Goal: Task Accomplishment & Management: Manage account settings

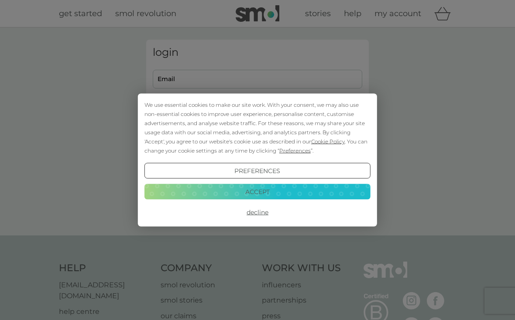
click at [284, 191] on button "Accept" at bounding box center [257, 192] width 226 height 16
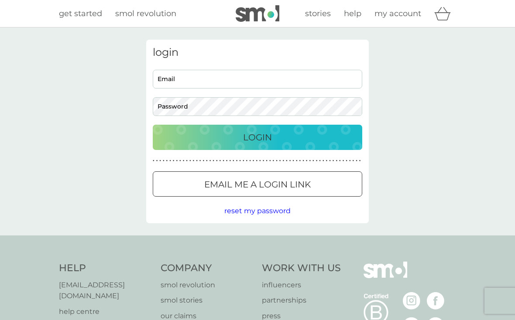
click at [315, 182] on div "Email me a login link" at bounding box center [257, 185] width 209 height 14
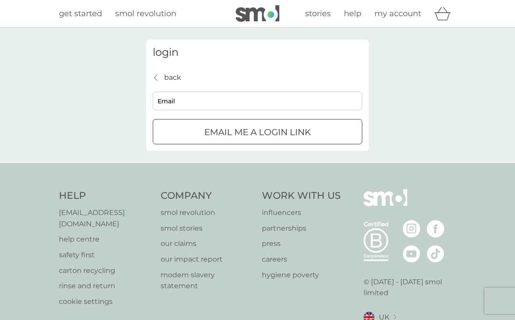
click at [298, 103] on input "Email" at bounding box center [257, 101] width 209 height 19
type input "@"
type input "ewhite1999@gmil.com"
click at [343, 124] on button "Email me a login link" at bounding box center [257, 131] width 209 height 25
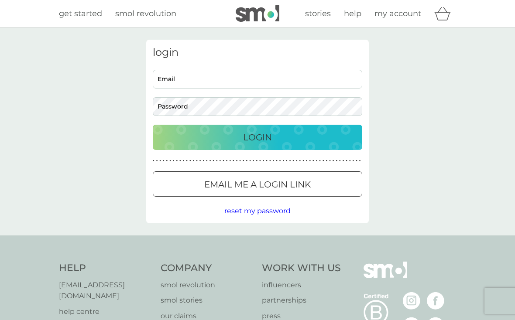
click at [326, 187] on div "Email me a login link" at bounding box center [257, 185] width 209 height 14
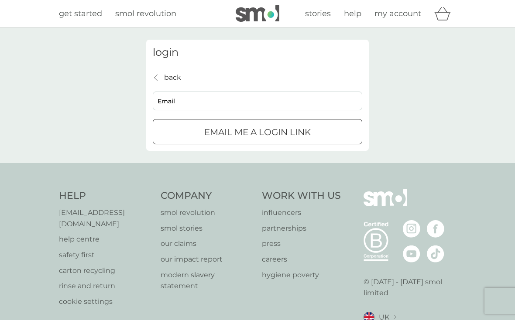
click at [184, 89] on div "back back Email Email me a login link" at bounding box center [257, 108] width 209 height 73
click at [171, 108] on input "Email" at bounding box center [257, 101] width 209 height 19
type input "[EMAIL_ADDRESS][DOMAIN_NAME]"
click at [172, 129] on div "Email me a login link" at bounding box center [257, 132] width 209 height 14
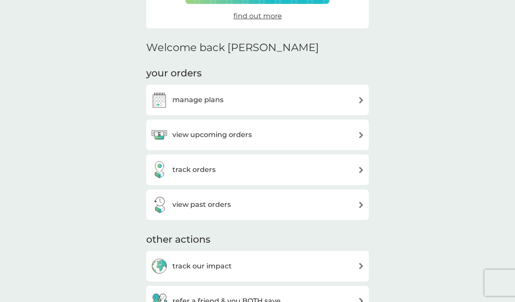
scroll to position [185, 0]
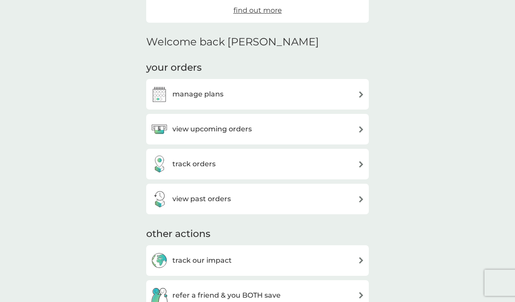
click at [356, 130] on div "view upcoming orders" at bounding box center [258, 128] width 214 height 17
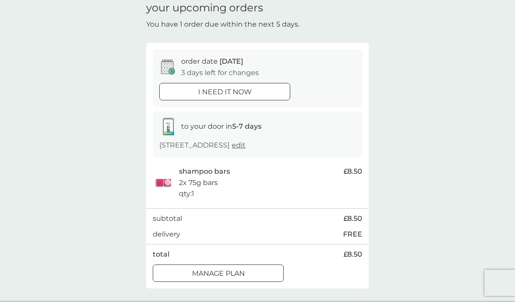
scroll to position [40, 0]
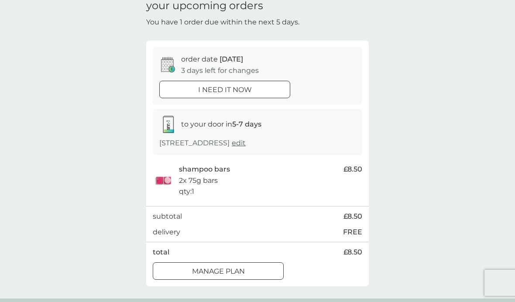
click at [257, 266] on div "Manage plan" at bounding box center [218, 271] width 130 height 11
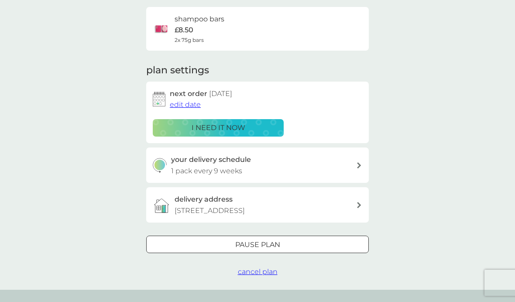
scroll to position [65, 0]
click at [351, 165] on div "your delivery schedule 1 pack every 9 weeks" at bounding box center [263, 165] width 185 height 22
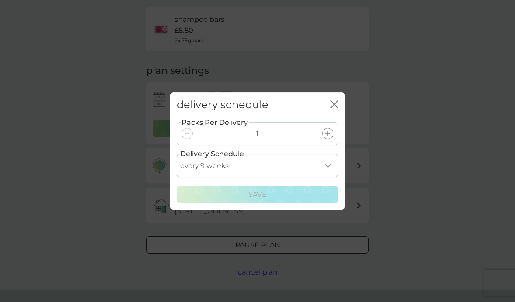
click at [320, 177] on select "every 1 week every 2 weeks every 3 weeks every 4 weeks every 5 weeks every 6 we…" at bounding box center [257, 165] width 161 height 23
select select "105"
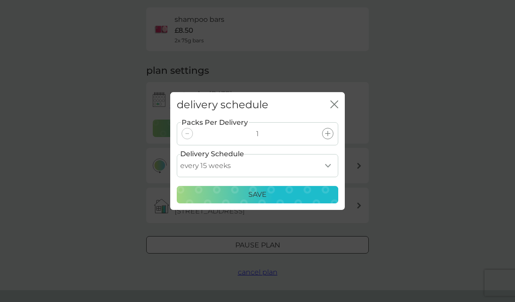
click at [318, 200] on div "Save" at bounding box center [257, 194] width 150 height 11
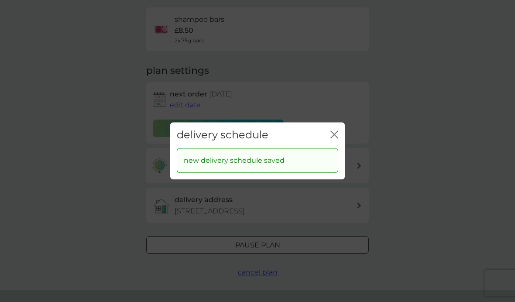
click at [331, 138] on icon "close" at bounding box center [332, 134] width 3 height 7
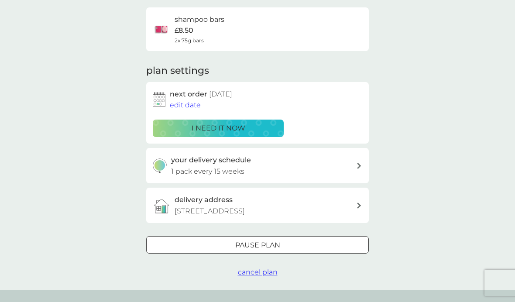
click at [190, 106] on span "edit date" at bounding box center [185, 105] width 31 height 8
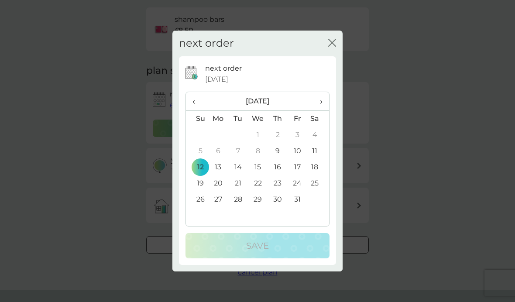
click at [312, 244] on div "next order 12 Oct 2025 ‹ October 2025 › Su Mo Tu We Th Fr Sa 28 29 30 1 2 3 4 5…" at bounding box center [257, 160] width 144 height 195
click at [319, 110] on span "›" at bounding box center [318, 101] width 9 height 18
click at [312, 143] on td "1" at bounding box center [318, 135] width 22 height 16
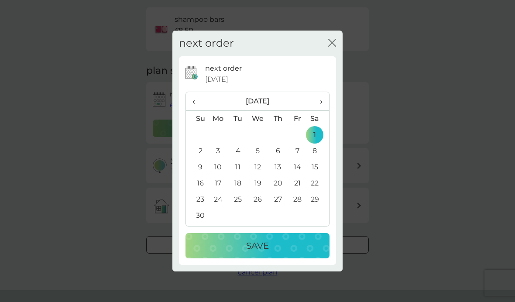
click at [197, 110] on span "‹" at bounding box center [196, 101] width 9 height 18
click at [324, 111] on th "›" at bounding box center [318, 101] width 22 height 19
click at [278, 224] on table "‹ November 2025 › Su Mo Tu We Th Fr Sa 26 27 28 29 30 31 1 2 3 4 5 6 7 8 9 10 1…" at bounding box center [257, 158] width 143 height 132
click at [321, 110] on span "›" at bounding box center [318, 101] width 9 height 18
click at [218, 143] on td "1" at bounding box center [218, 135] width 20 height 16
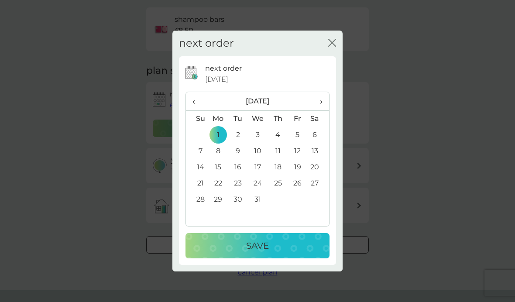
click at [257, 253] on p "Save" at bounding box center [257, 246] width 23 height 14
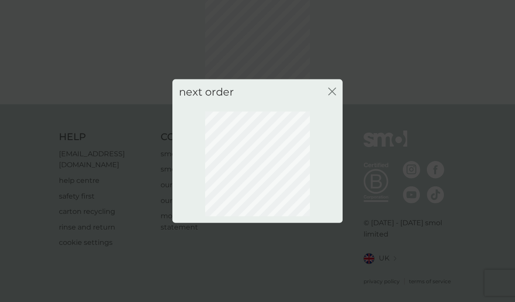
scroll to position [32, 0]
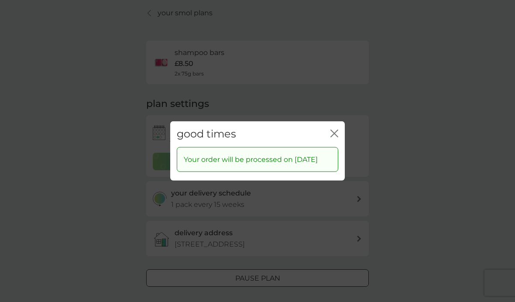
click at [335, 137] on icon "close" at bounding box center [334, 134] width 8 height 8
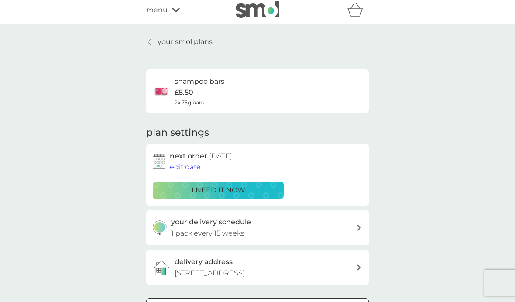
scroll to position [0, 0]
